Goal: Information Seeking & Learning: Learn about a topic

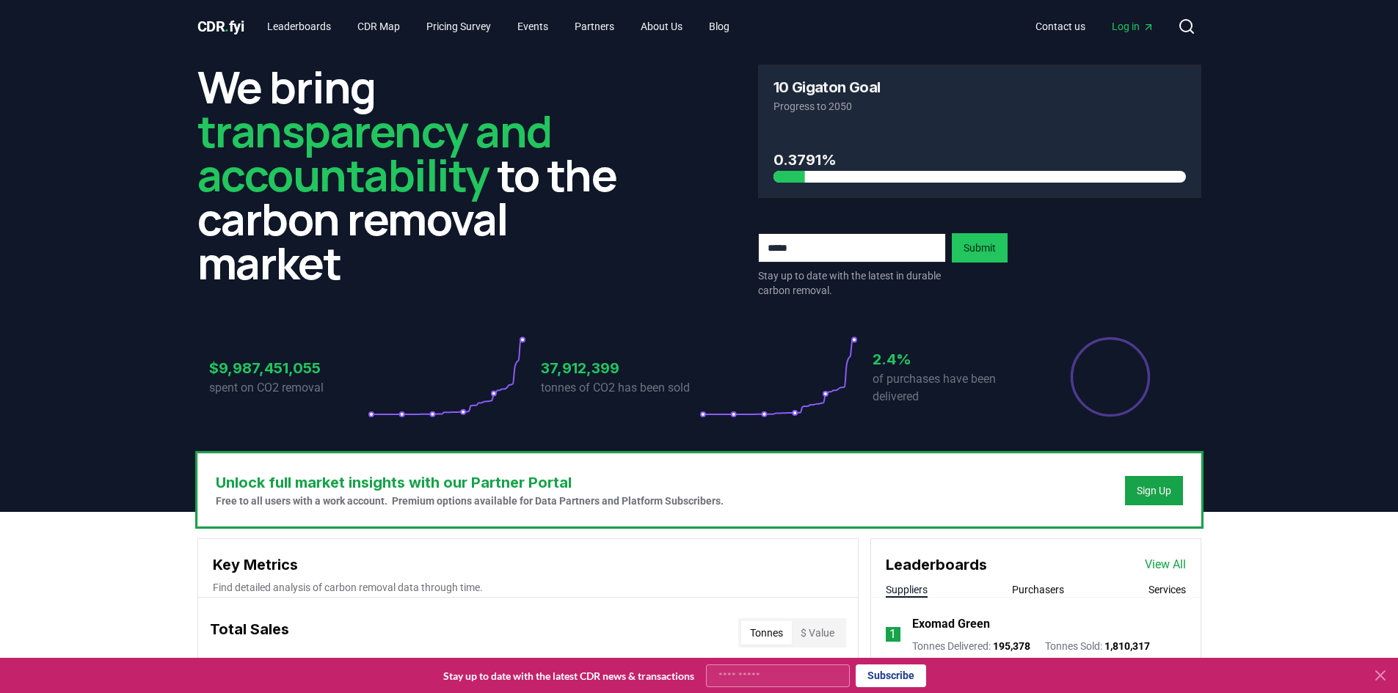
click at [1121, 24] on span "Log in" at bounding box center [1132, 26] width 43 height 15
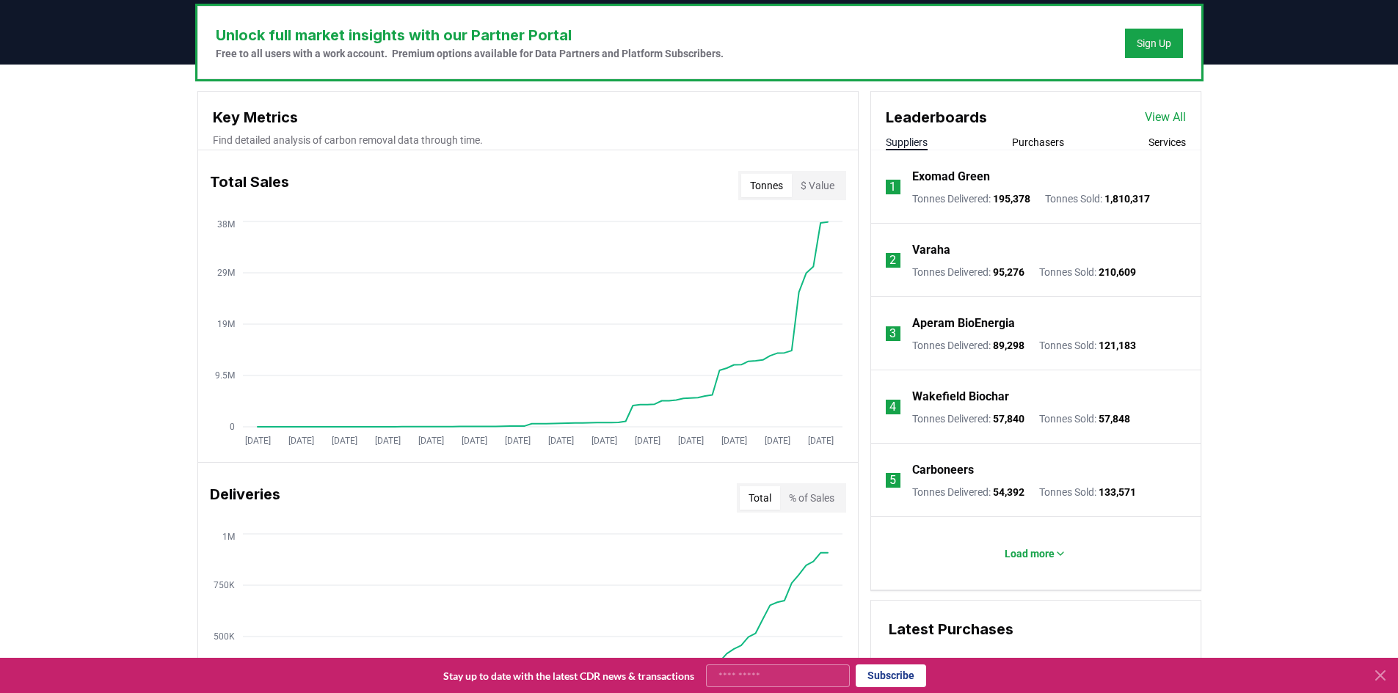
scroll to position [489, 0]
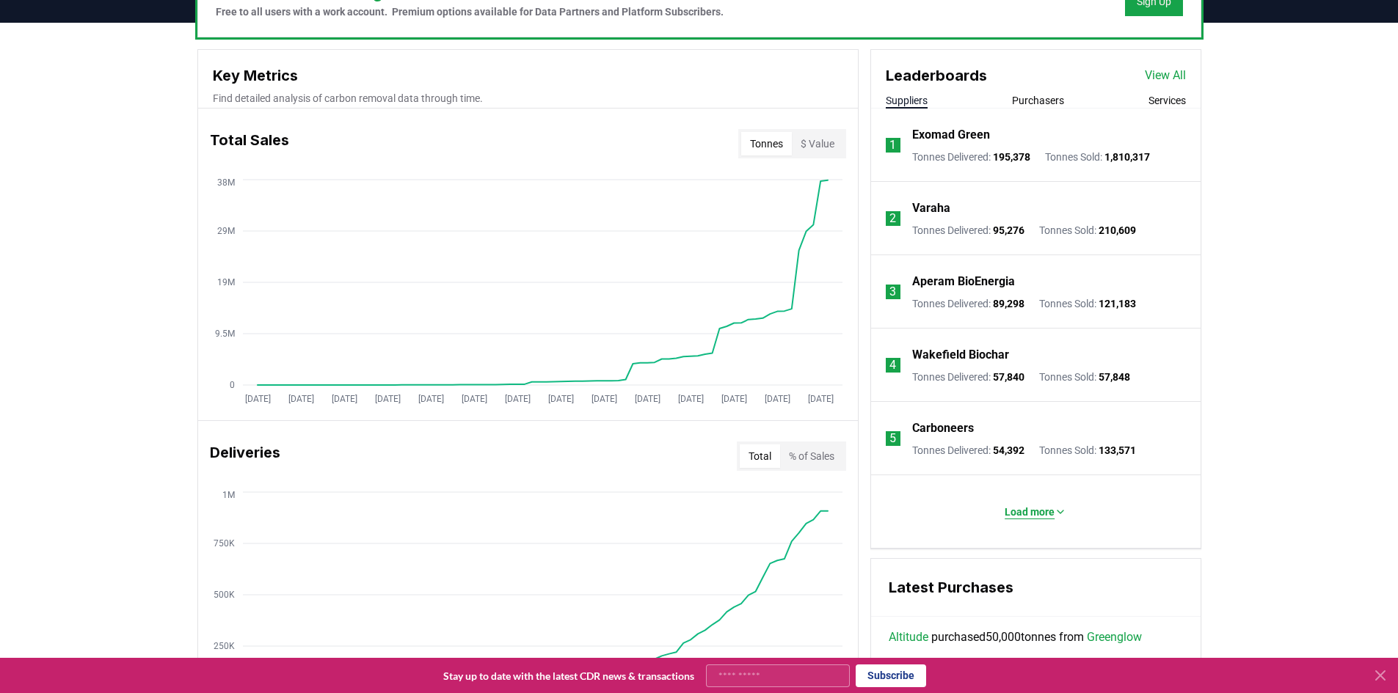
click at [1050, 509] on p "Load more" at bounding box center [1029, 512] width 50 height 15
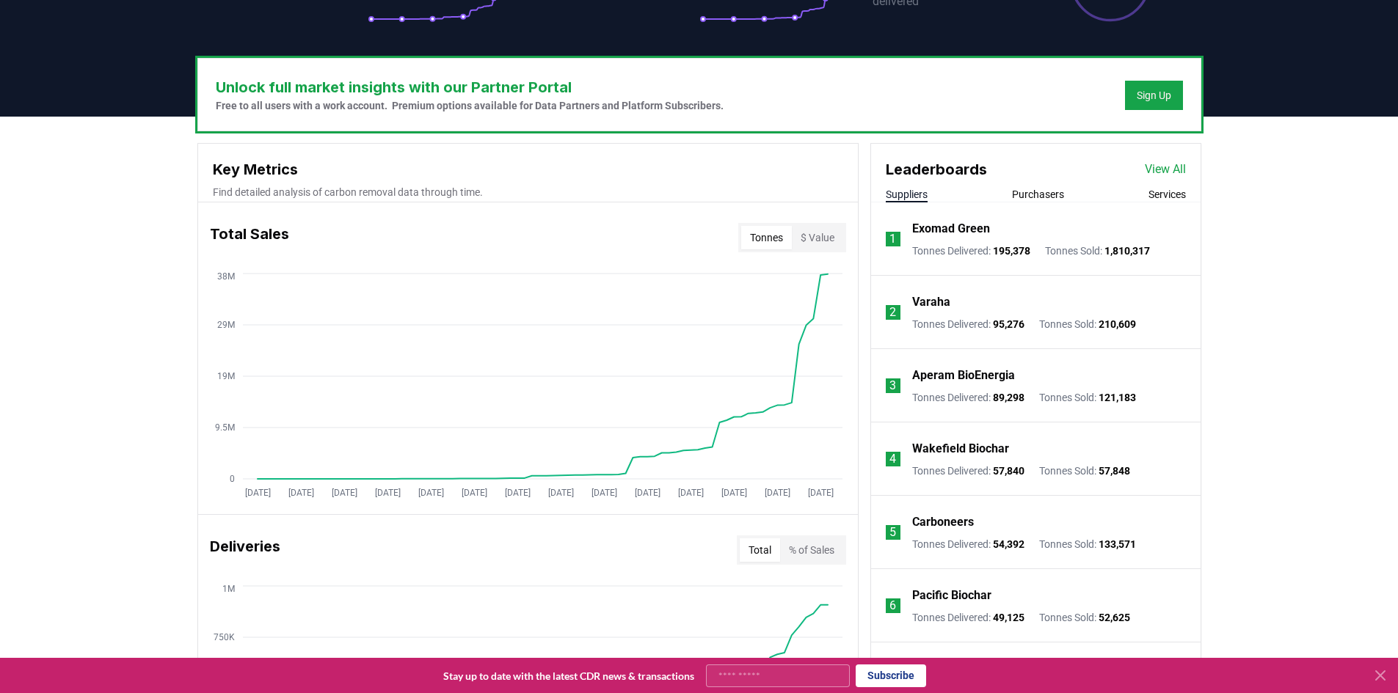
scroll to position [367, 0]
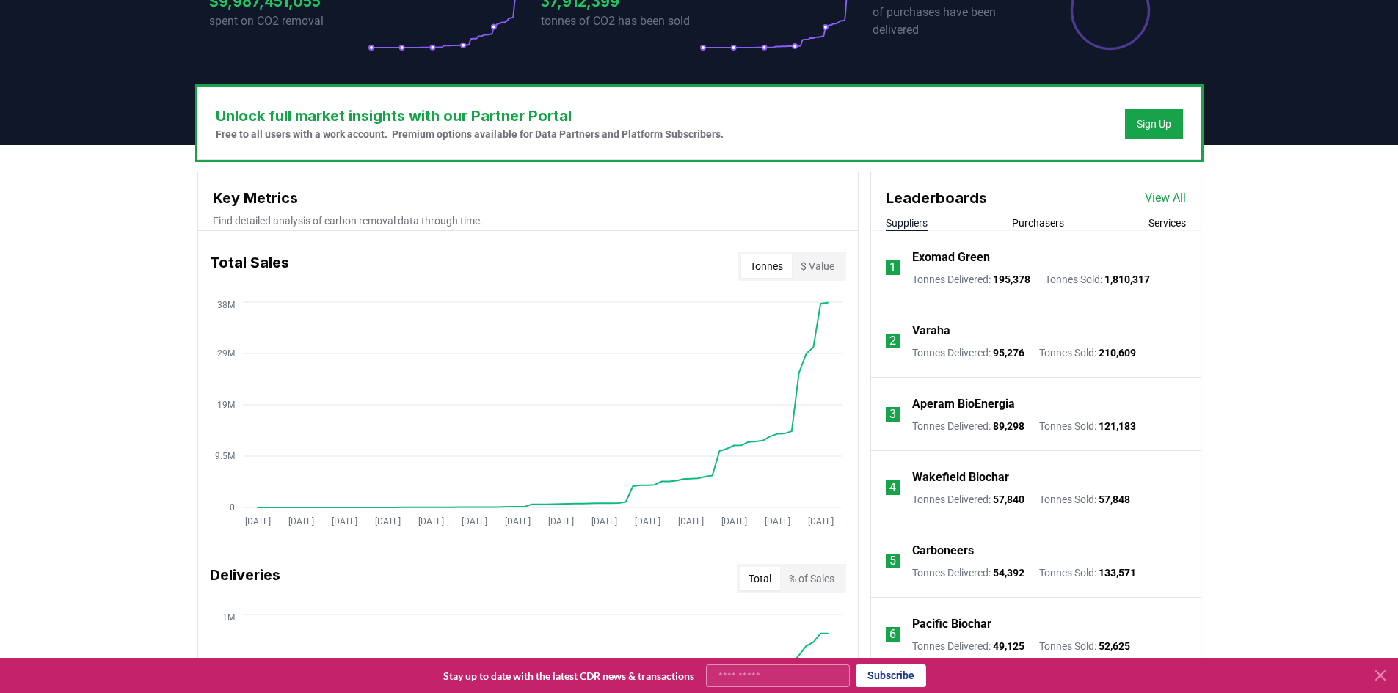
click at [1167, 202] on link "View All" at bounding box center [1165, 198] width 41 height 18
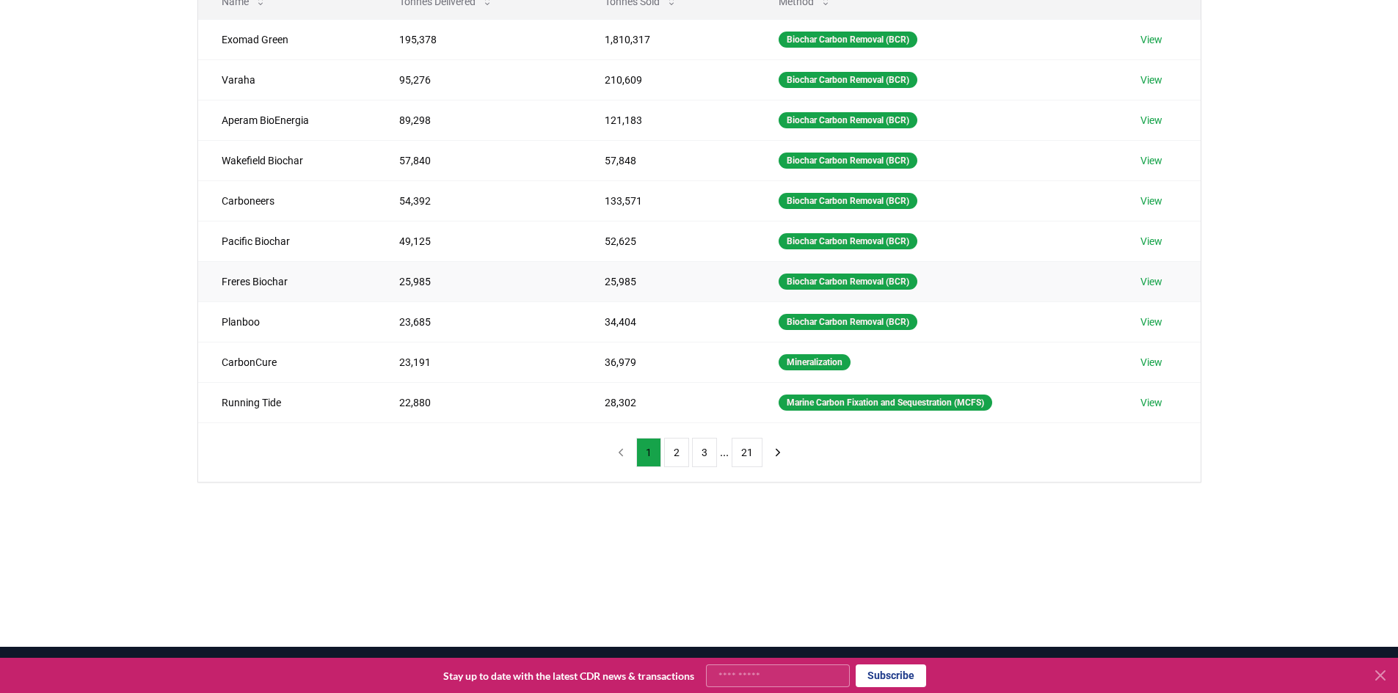
scroll to position [244, 0]
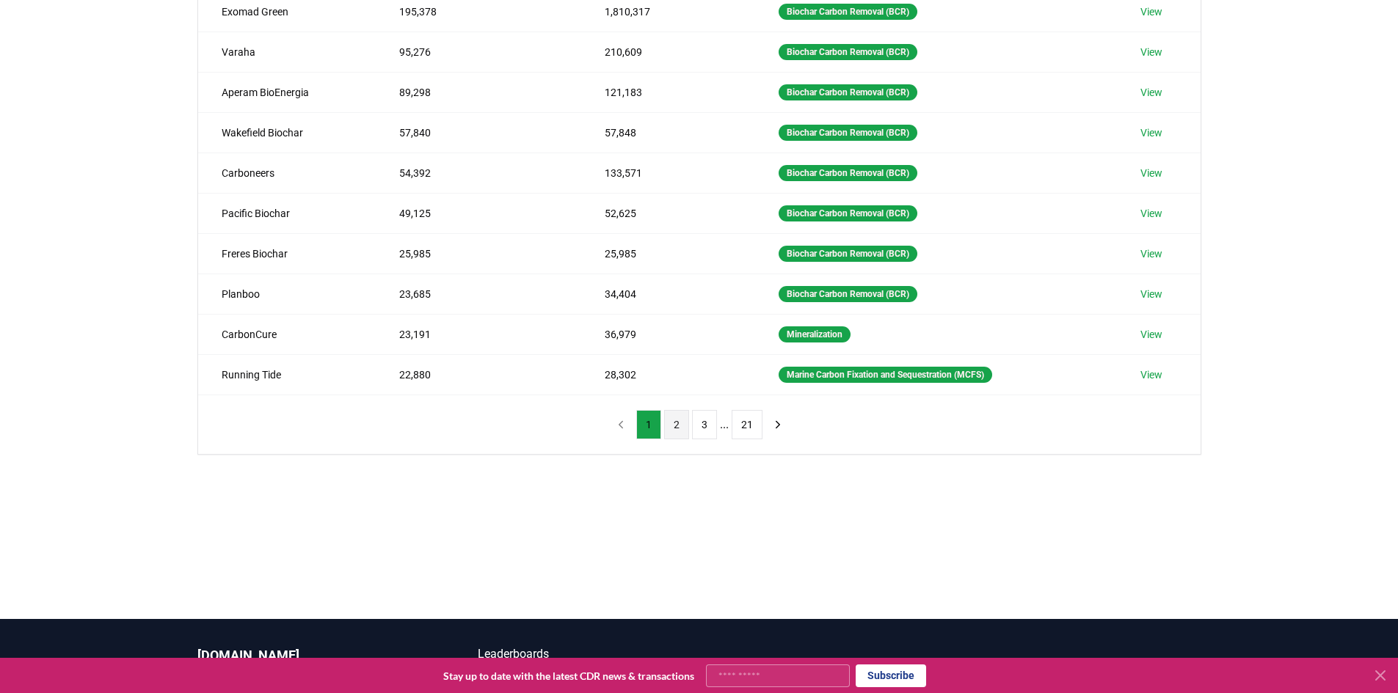
click at [670, 430] on button "2" at bounding box center [676, 424] width 25 height 29
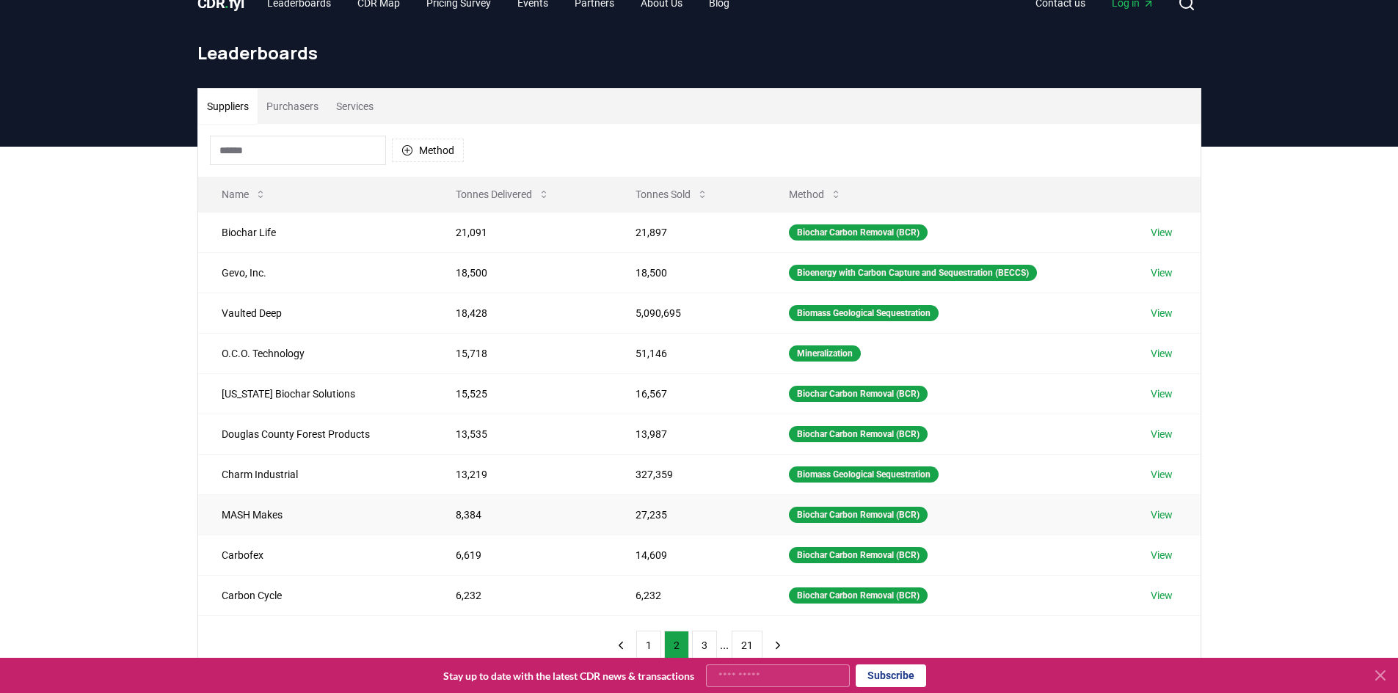
scroll to position [0, 0]
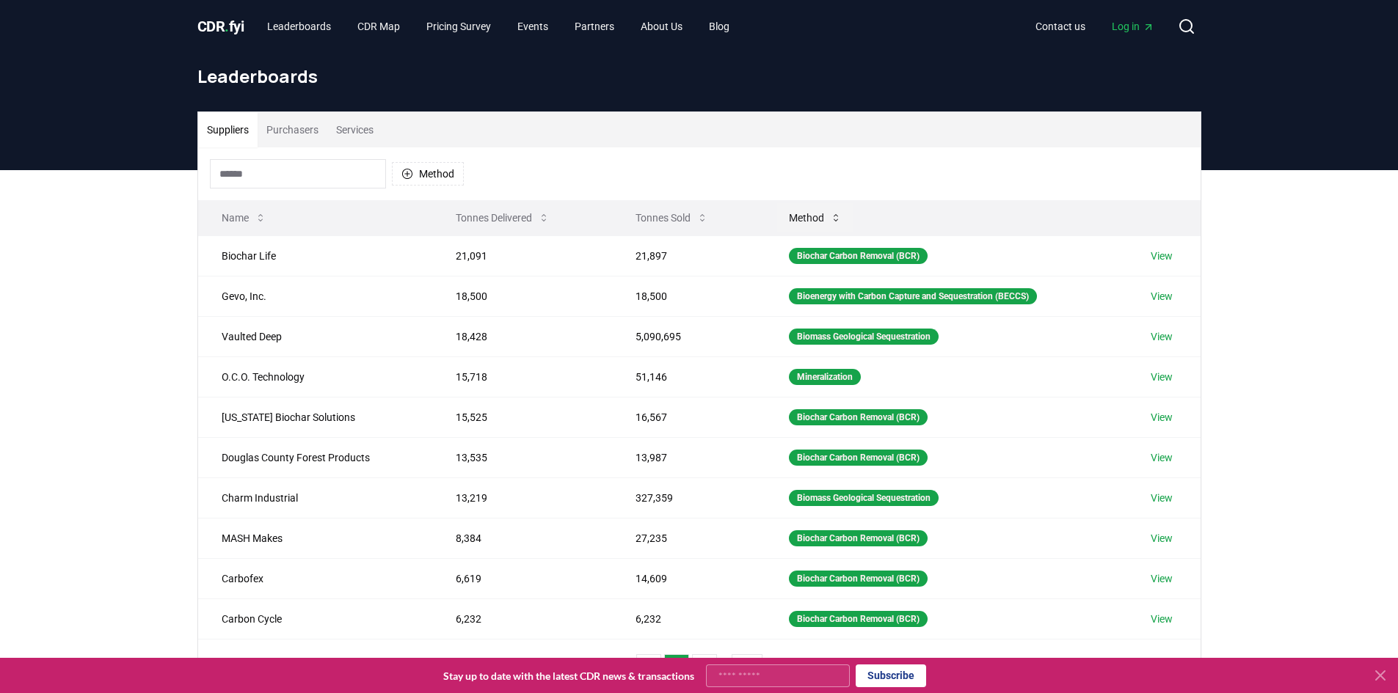
click at [812, 220] on button "Method" at bounding box center [815, 217] width 76 height 29
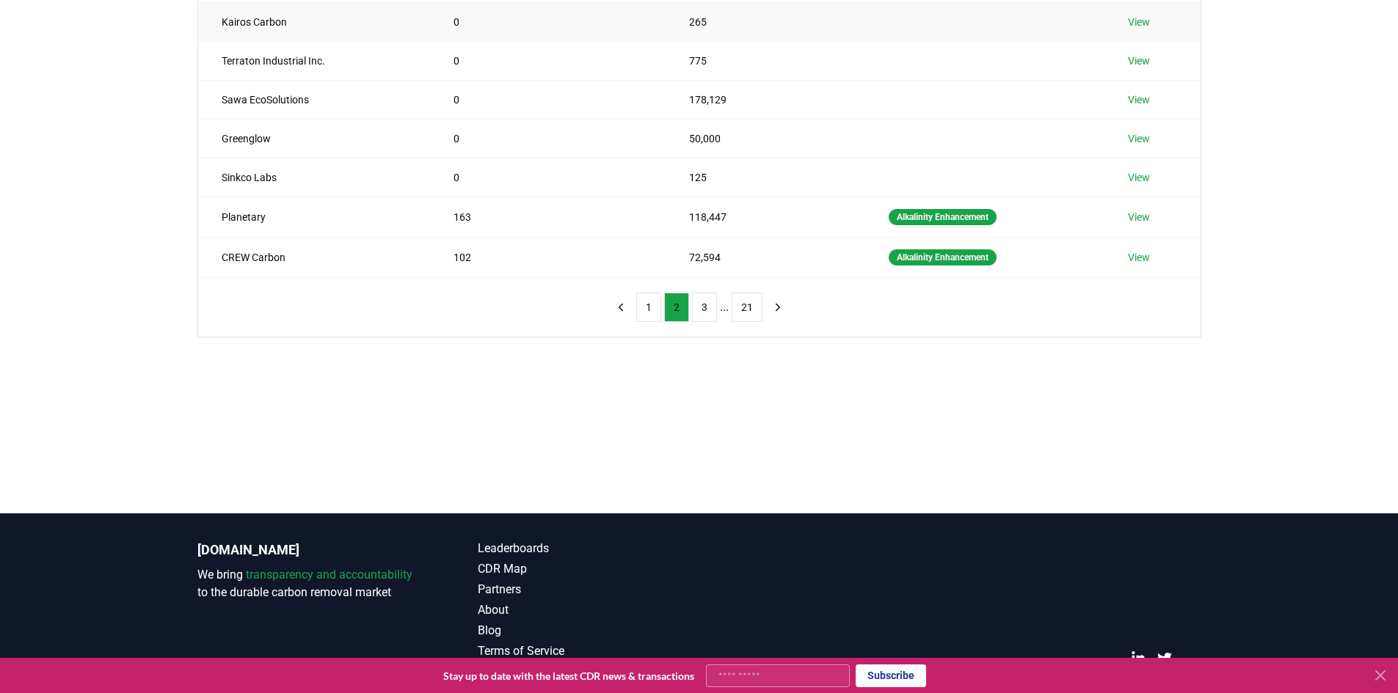
scroll to position [367, 0]
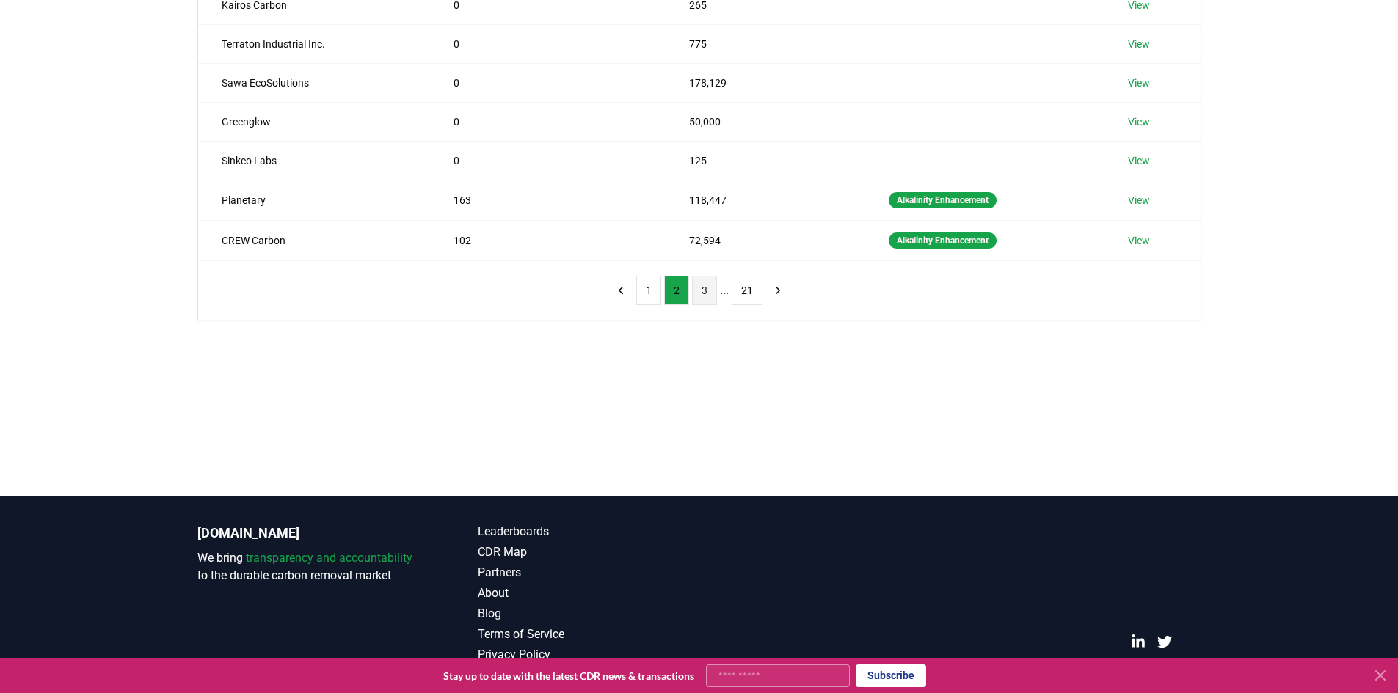
click at [698, 289] on button "3" at bounding box center [704, 290] width 25 height 29
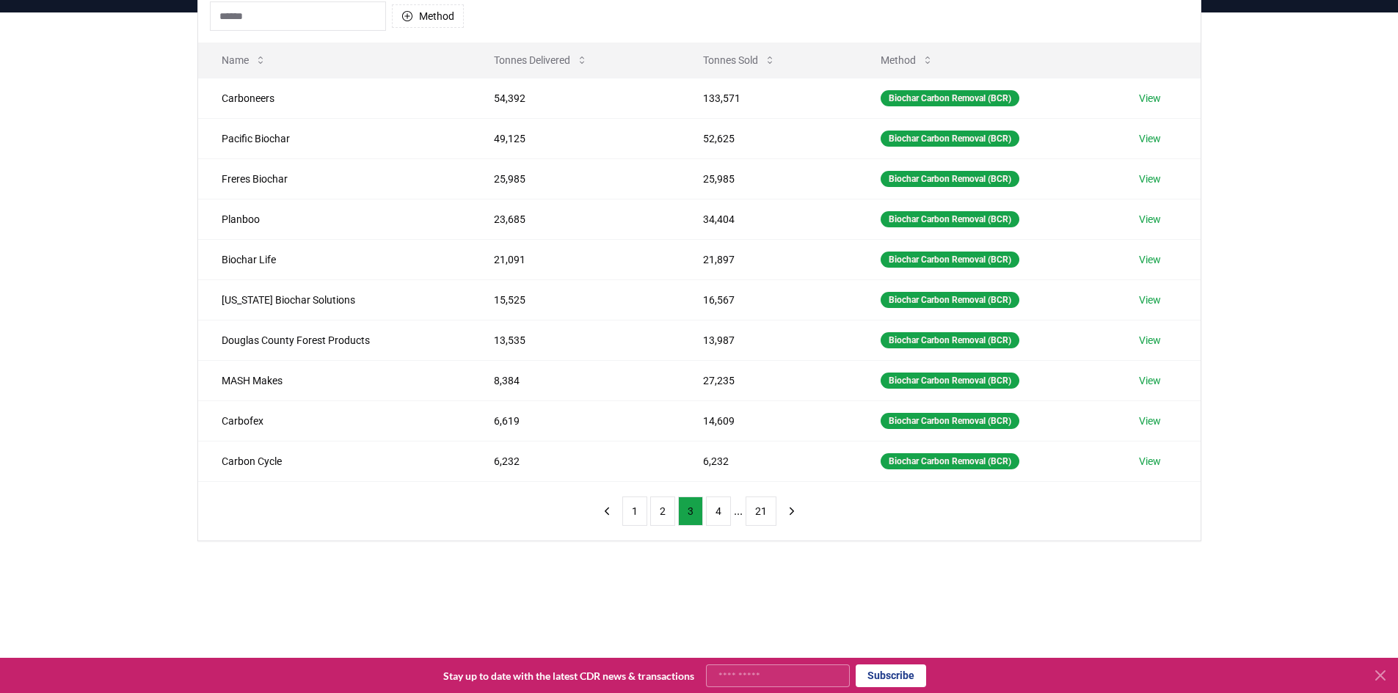
scroll to position [123, 0]
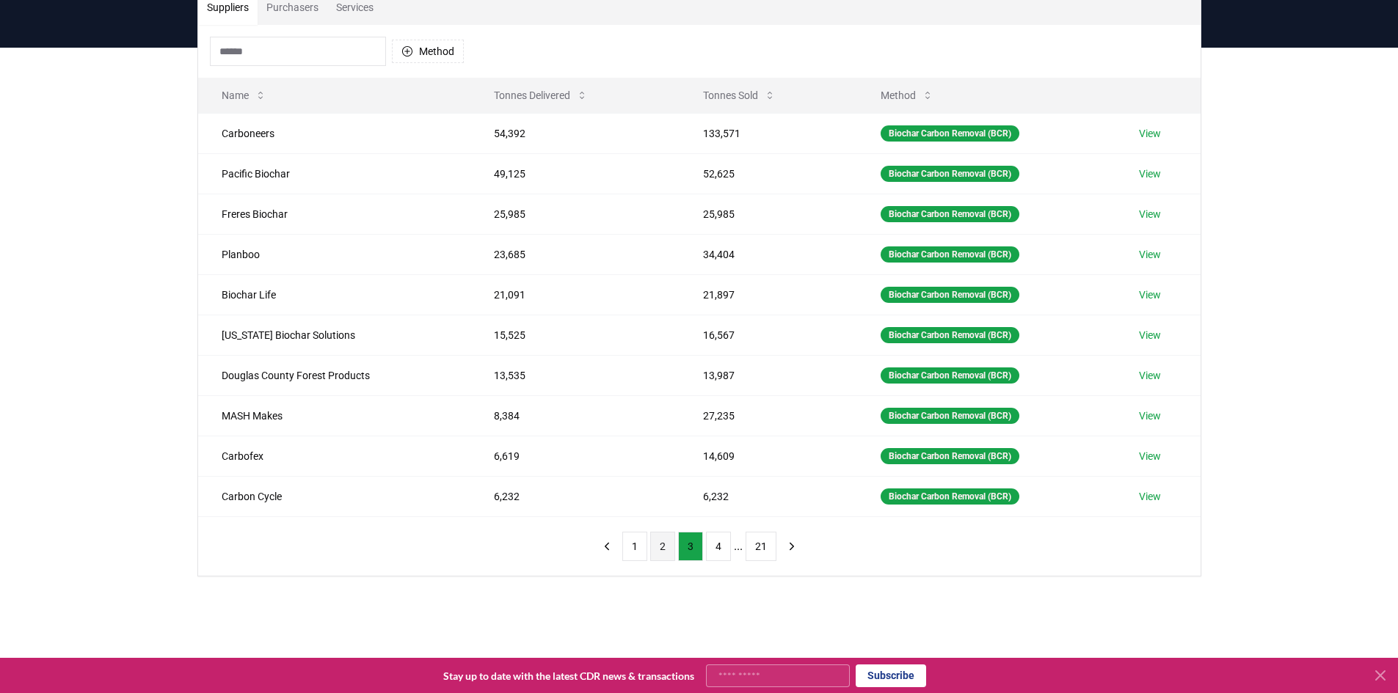
click at [659, 546] on button "2" at bounding box center [662, 546] width 25 height 29
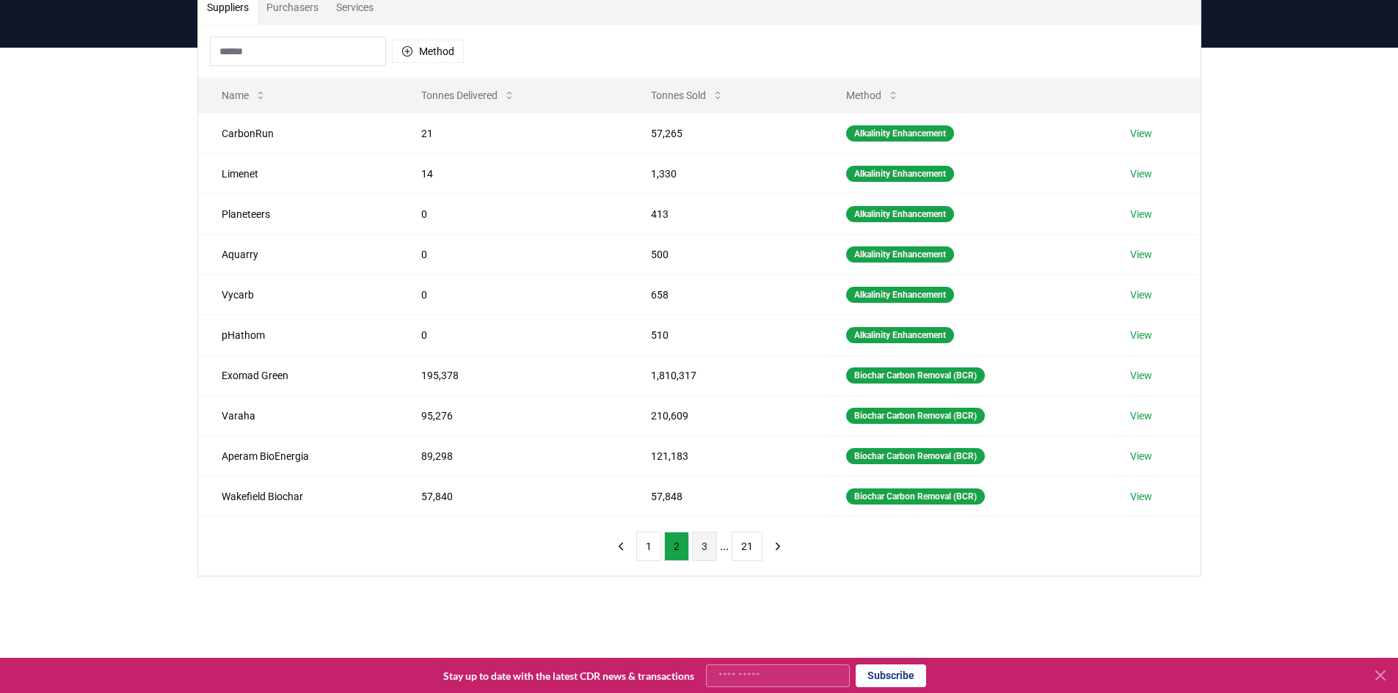
click at [706, 553] on button "3" at bounding box center [704, 546] width 25 height 29
